Goal: Task Accomplishment & Management: Manage account settings

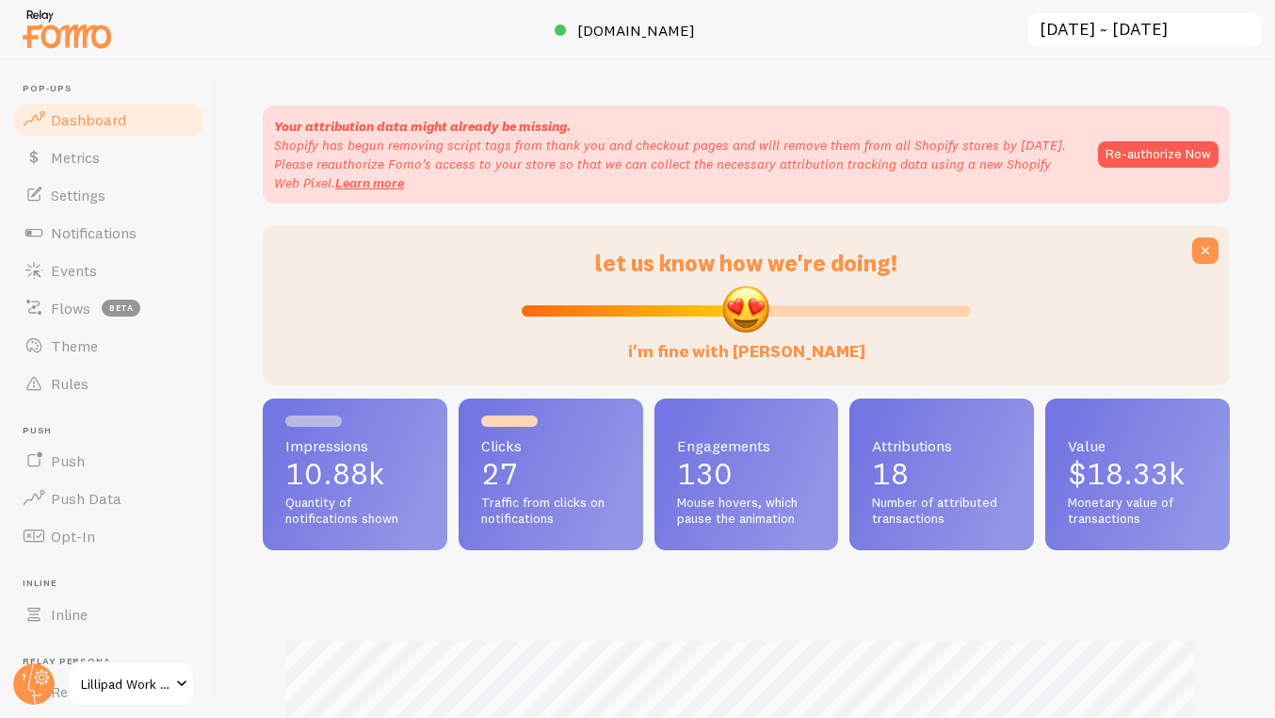
scroll to position [494, 953]
click at [108, 274] on link "Events" at bounding box center [108, 270] width 194 height 38
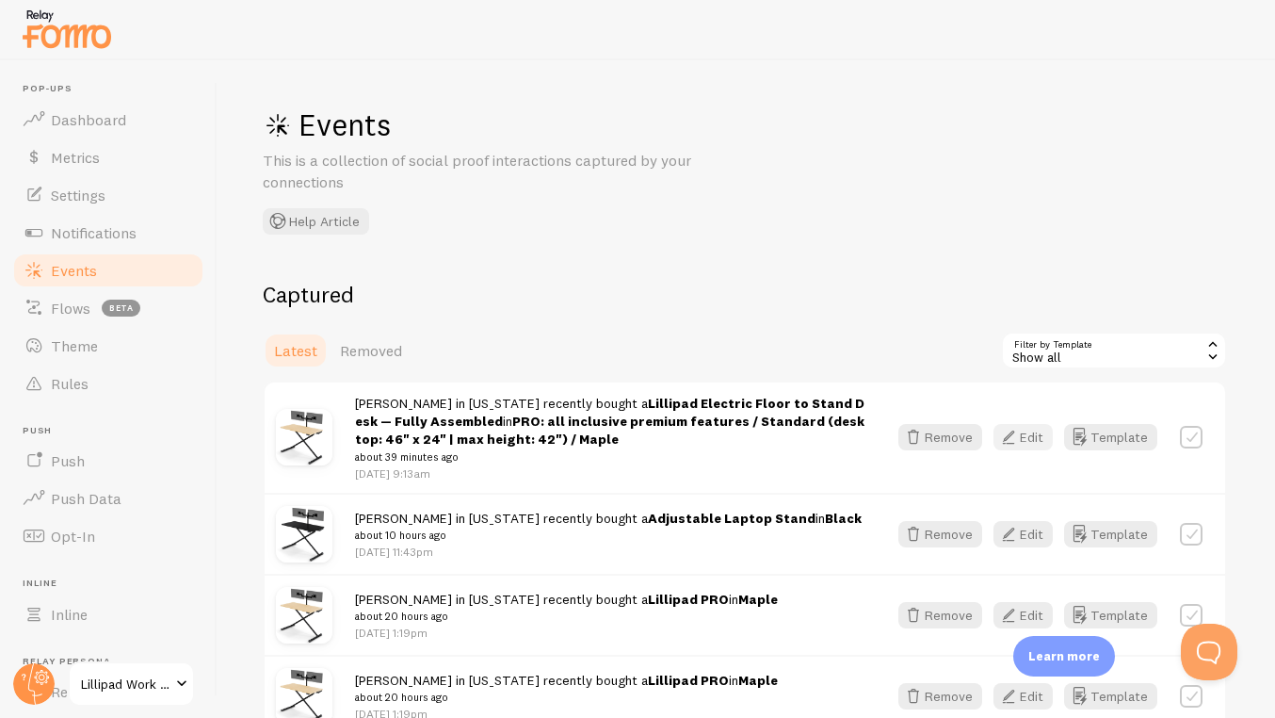
click at [1037, 446] on button "Edit" at bounding box center [1023, 437] width 59 height 26
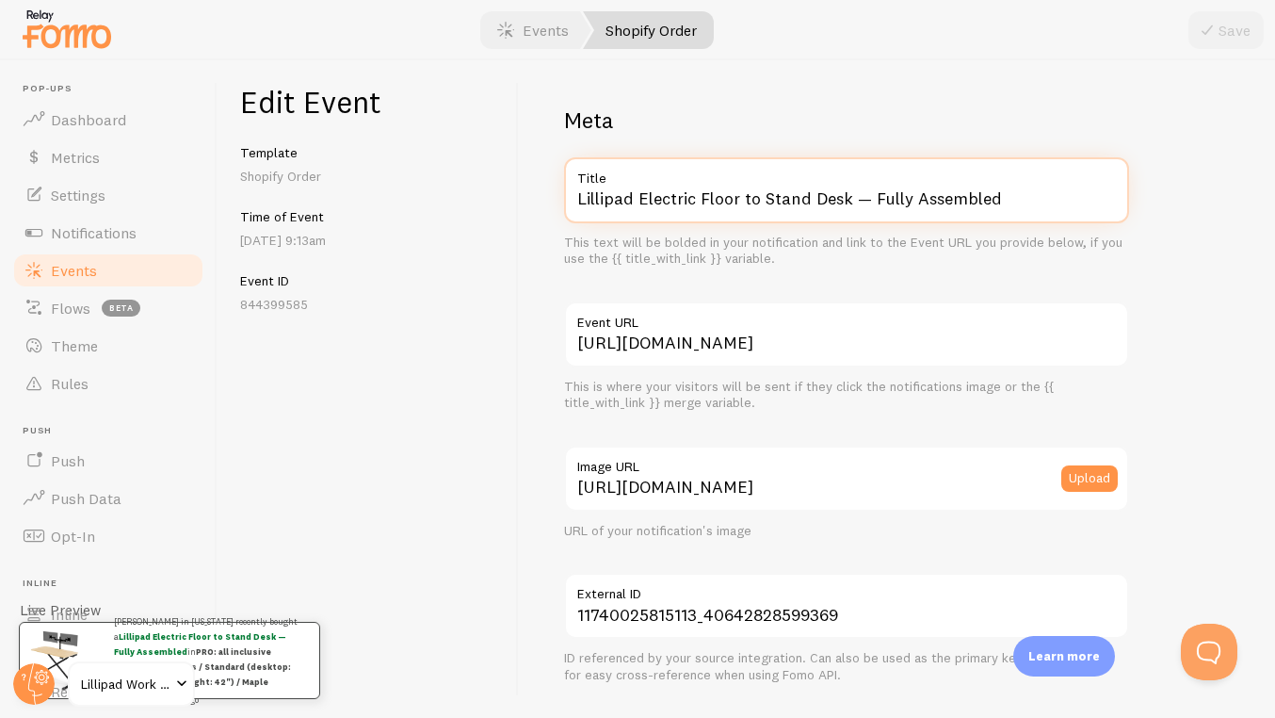
drag, startPoint x: 640, startPoint y: 197, endPoint x: 1025, endPoint y: 239, distance: 386.6
click at [1025, 239] on div "Lillipad Electric Floor to Stand Desk — Fully Assembled Title This text will be…" at bounding box center [846, 212] width 565 height 110
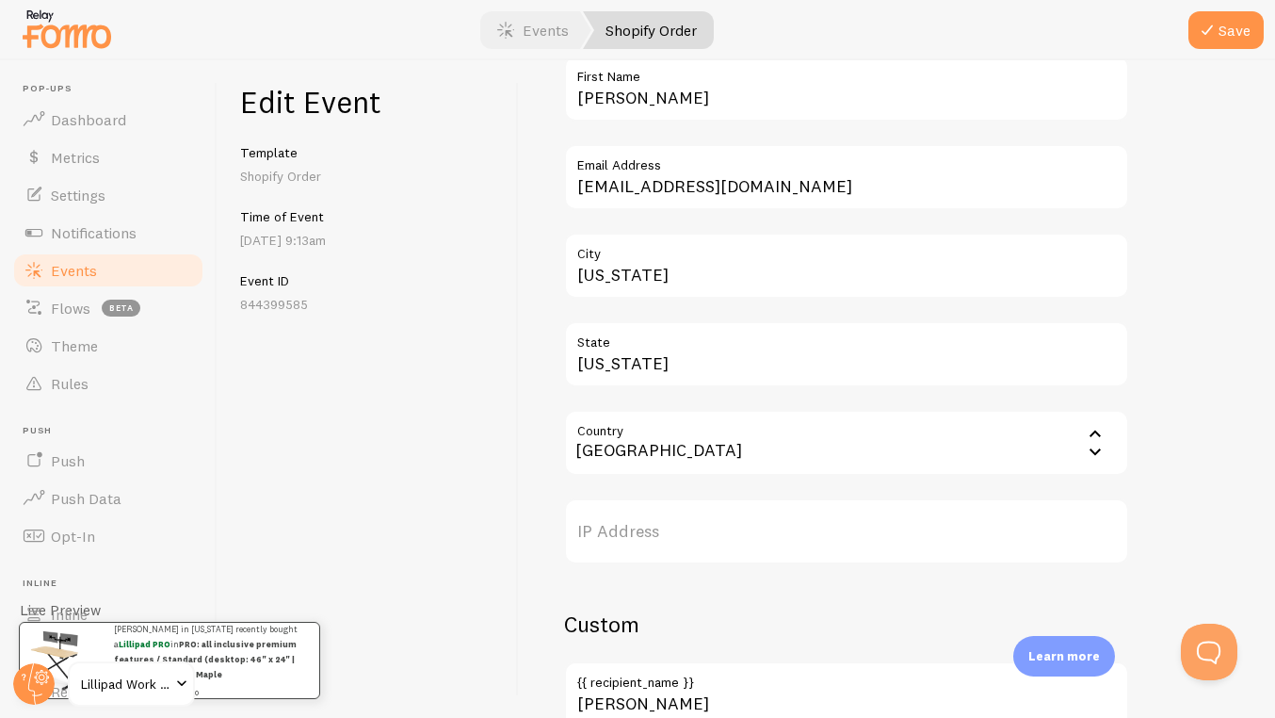
scroll to position [1112, 0]
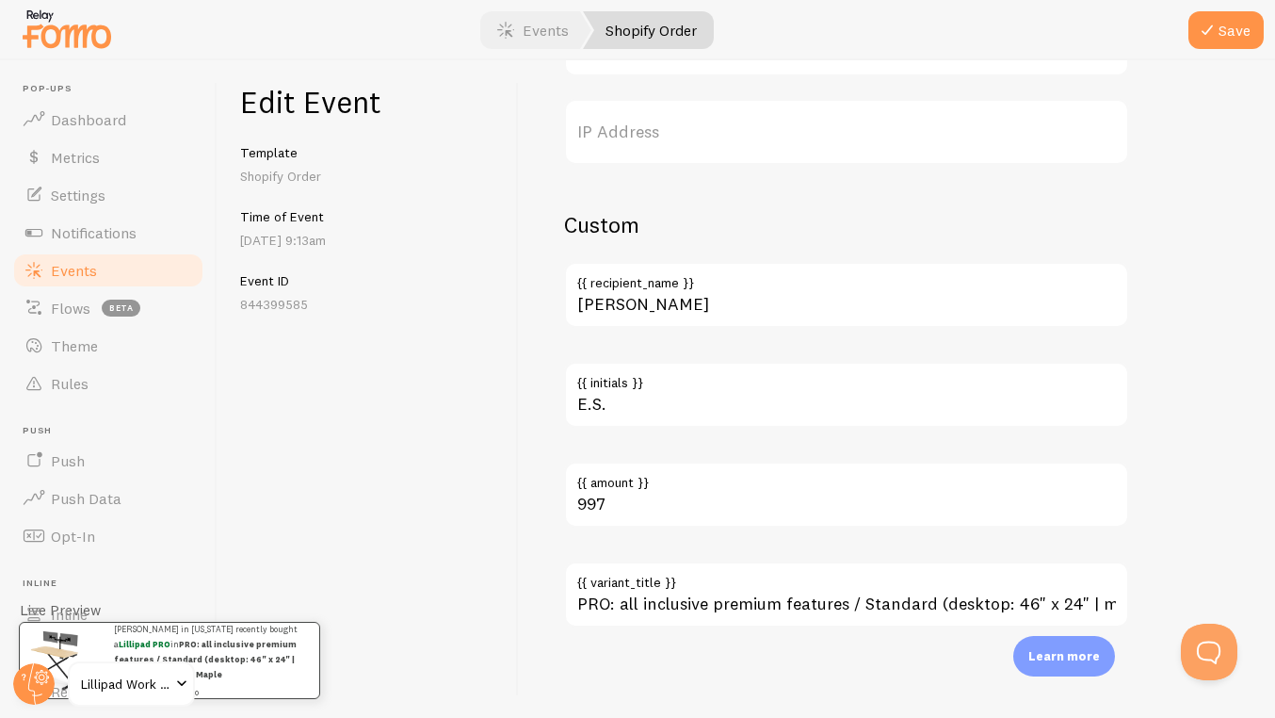
type input "Lillipad PRO"
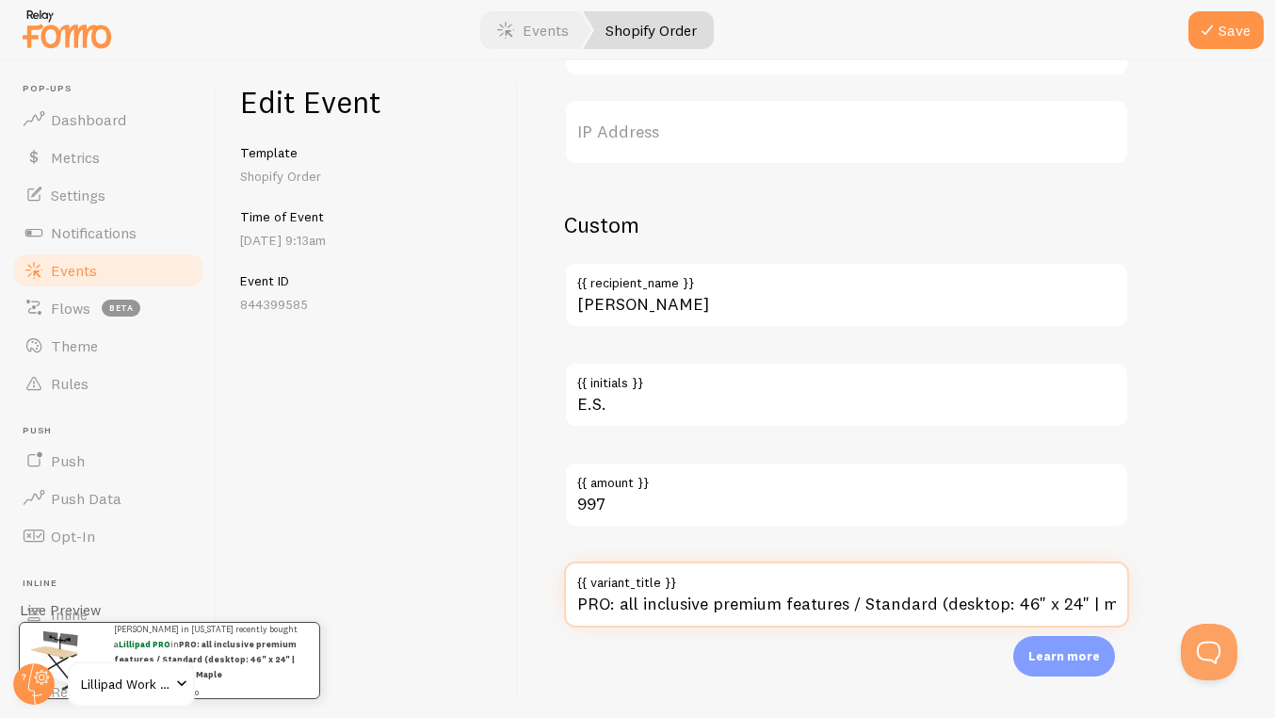
click at [755, 619] on input "PRO: all inclusive premium features / Standard (desktop: 46" x 24" | max height…" at bounding box center [846, 594] width 565 height 66
click at [755, 618] on input "PRO: all inclusive premium features / Standard (desktop: 46" x 24" | max height…" at bounding box center [846, 594] width 565 height 66
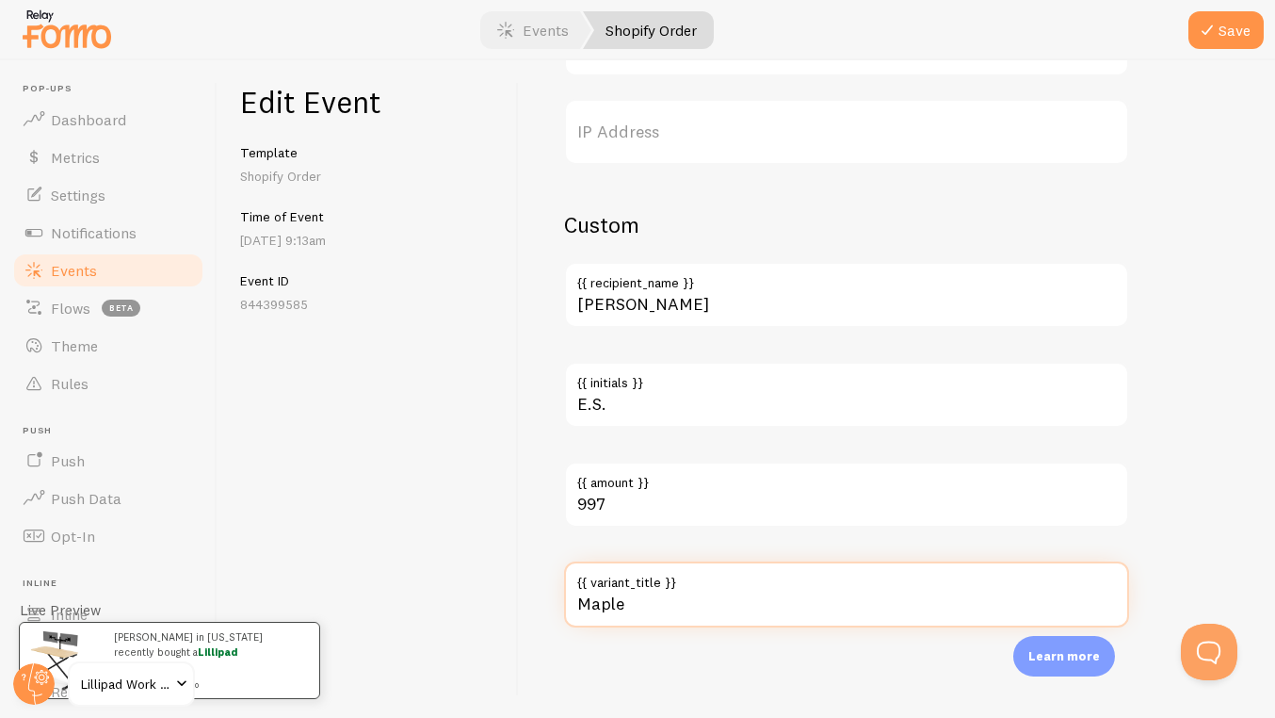
type input "Maple"
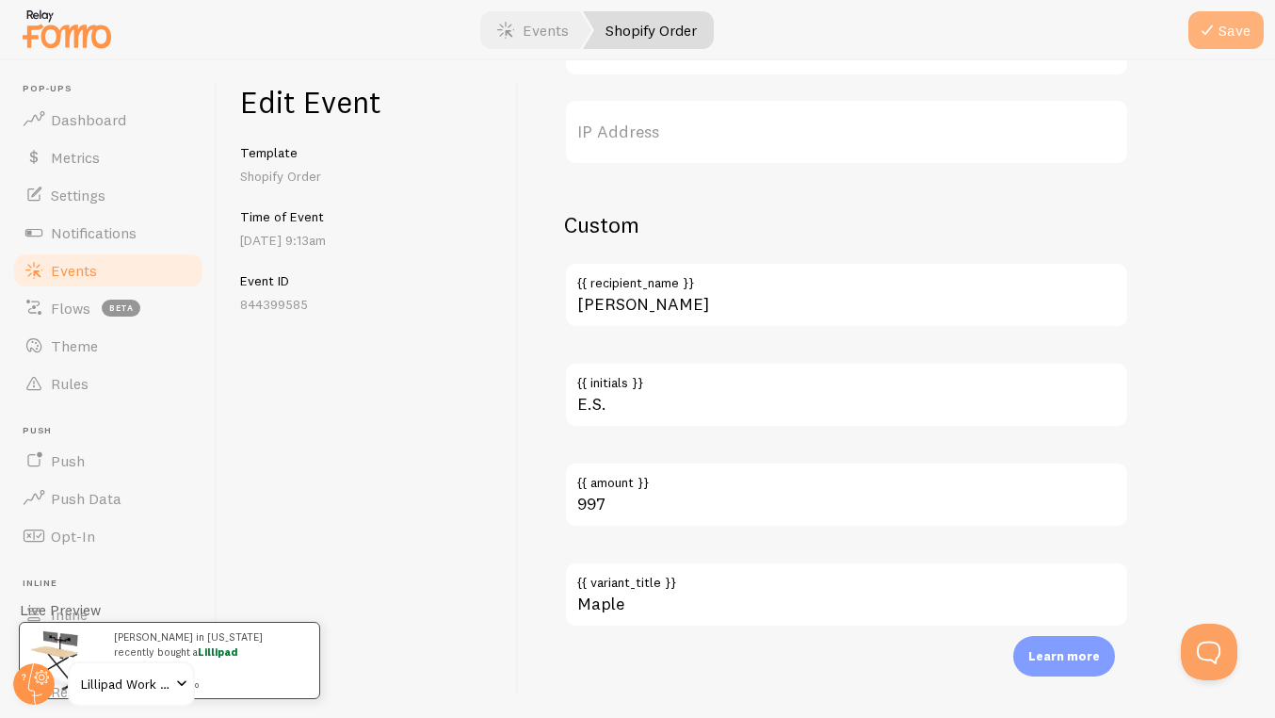
click at [1209, 48] on div "Pop-ups Dashboard Metrics Settings Notifications Events Flows beta Theme Rules …" at bounding box center [637, 359] width 1275 height 718
click at [1208, 37] on icon "submit" at bounding box center [1207, 30] width 23 height 23
click at [97, 267] on link "Events" at bounding box center [108, 270] width 194 height 38
